Goal: Transaction & Acquisition: Purchase product/service

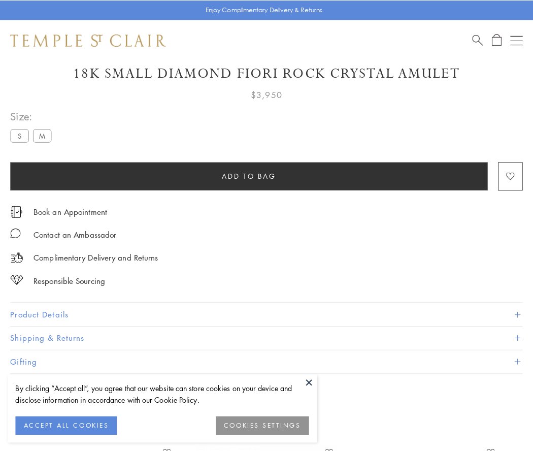
scroll to position [33, 0]
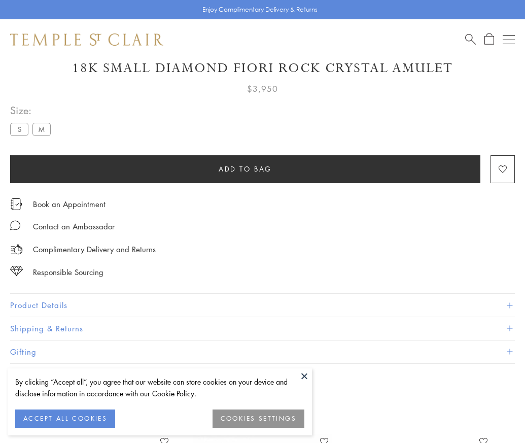
click at [245, 168] on span "Add to bag" at bounding box center [245, 168] width 53 height 11
